Goal: Task Accomplishment & Management: Manage account settings

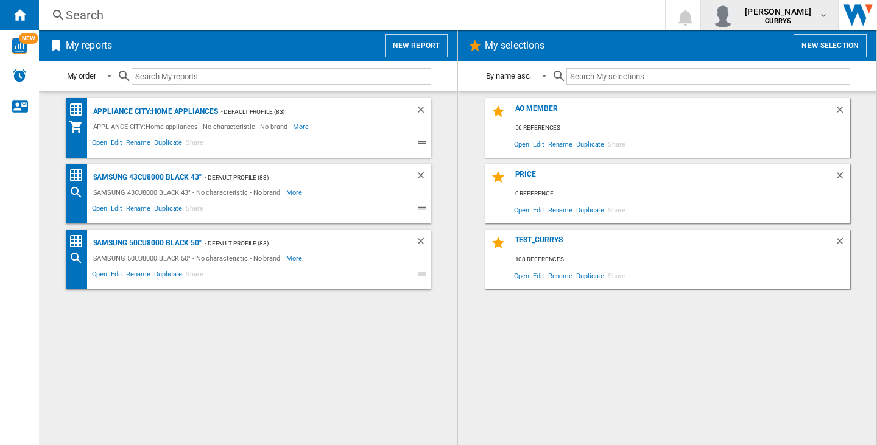
click at [766, 7] on span "[PERSON_NAME]" at bounding box center [778, 11] width 66 height 12
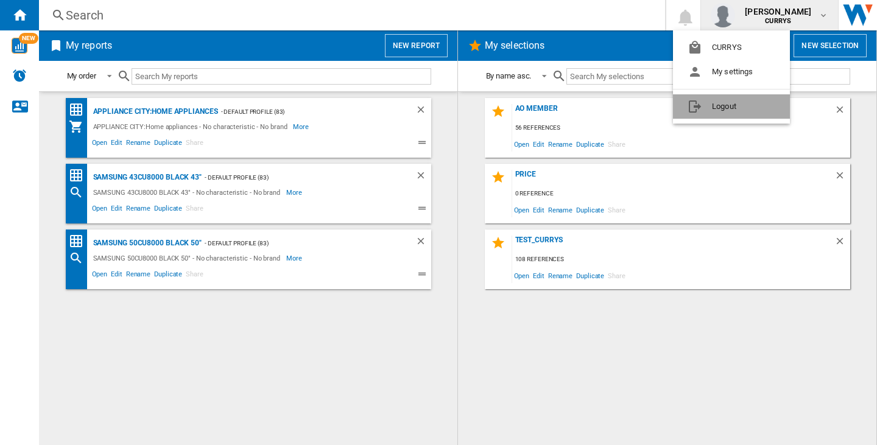
click at [763, 105] on button "Logout" at bounding box center [731, 106] width 117 height 24
